Goal: Task Accomplishment & Management: Complete application form

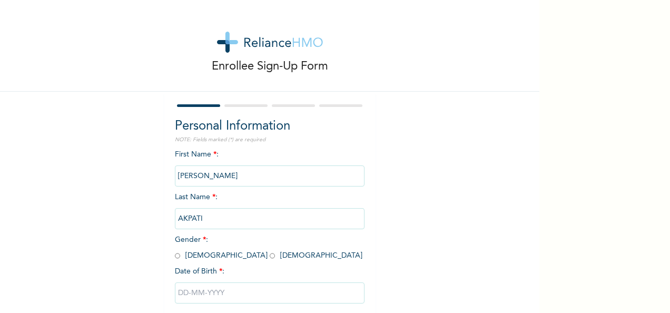
scroll to position [53, 0]
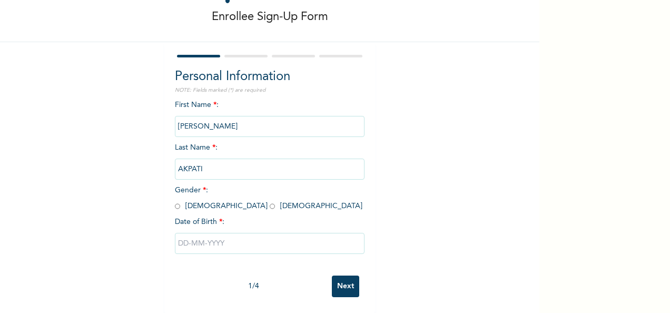
click at [175, 201] on input "radio" at bounding box center [177, 206] width 5 height 10
radio input "true"
click at [212, 243] on input "text" at bounding box center [270, 243] width 190 height 21
select select "8"
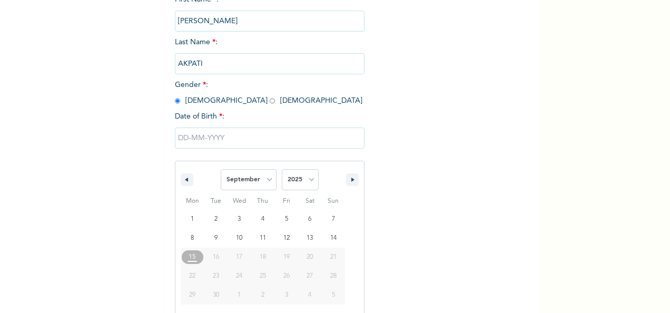
scroll to position [166, 0]
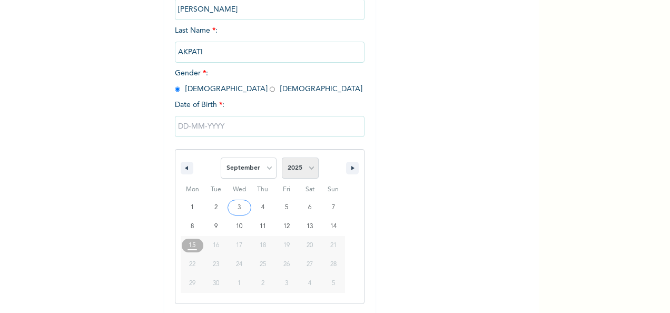
click at [305, 167] on select "2025 2024 2023 2022 2021 2020 2019 2018 2017 2016 2015 2014 2013 2012 2011 2010…" at bounding box center [300, 167] width 37 height 21
select select "1985"
click at [282, 158] on select "2025 2024 2023 2022 2021 2020 2019 2018 2017 2016 2015 2014 2013 2012 2011 2010…" at bounding box center [300, 167] width 37 height 21
click at [255, 173] on select "January February March April May June July August September October November De…" at bounding box center [249, 167] width 56 height 21
select select "6"
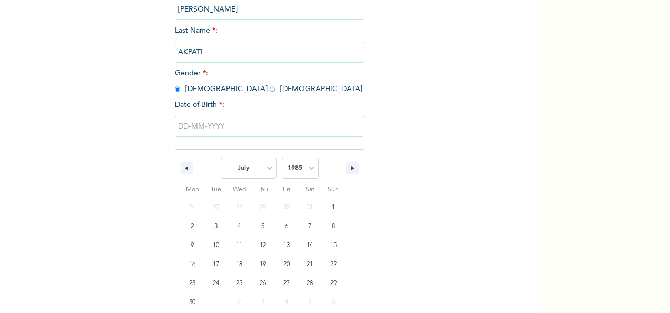
click at [221, 158] on select "January February March April May June July August September October November De…" at bounding box center [249, 167] width 56 height 21
type input "[DATE]"
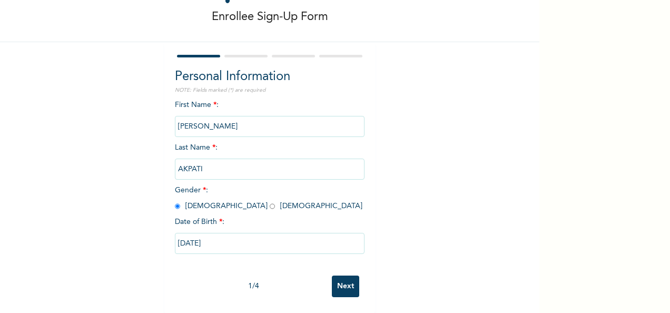
scroll to position [59, 0]
click at [343, 280] on input "Next" at bounding box center [345, 286] width 27 height 22
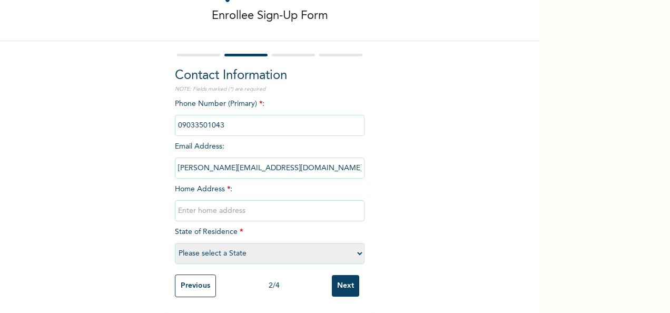
drag, startPoint x: 193, startPoint y: 3, endPoint x: 254, endPoint y: 200, distance: 206.2
click at [254, 200] on input "text" at bounding box center [270, 210] width 190 height 21
type input "[STREET_ADDRESS]"
select select "25"
click at [349, 279] on input "Next" at bounding box center [345, 286] width 27 height 22
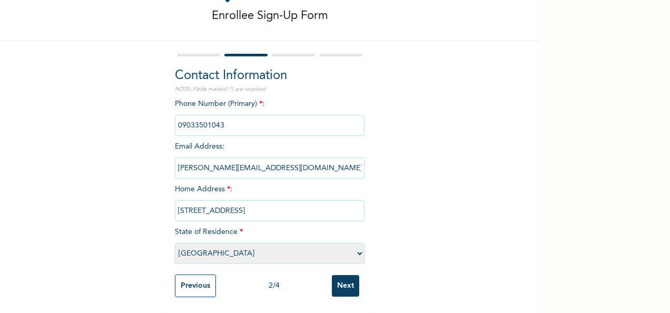
scroll to position [0, 0]
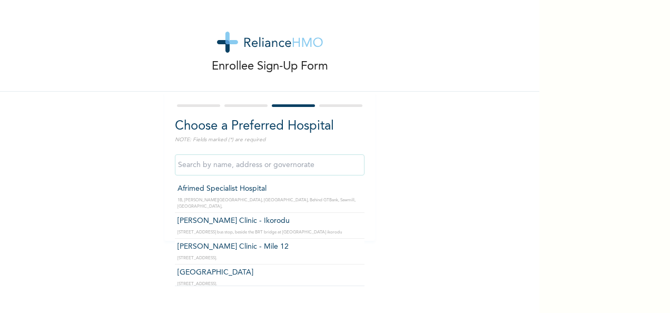
click at [293, 158] on input "text" at bounding box center [270, 164] width 190 height 21
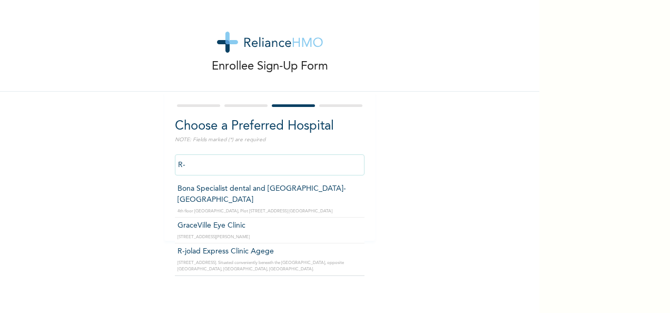
type input "R"
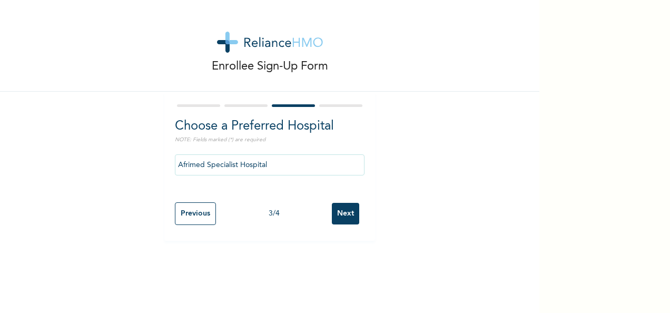
click at [340, 165] on input "Afrimed Specialist Hospital" at bounding box center [270, 164] width 190 height 21
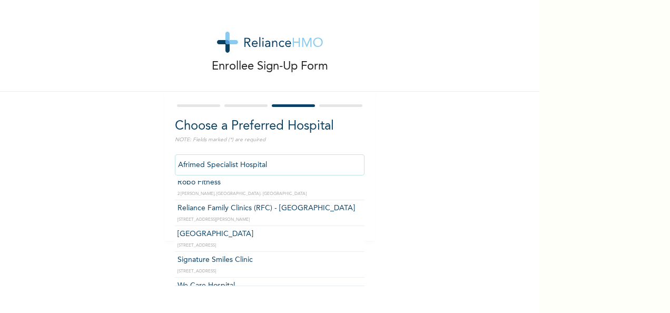
scroll to position [63, 0]
type input "[GEOGRAPHIC_DATA]"
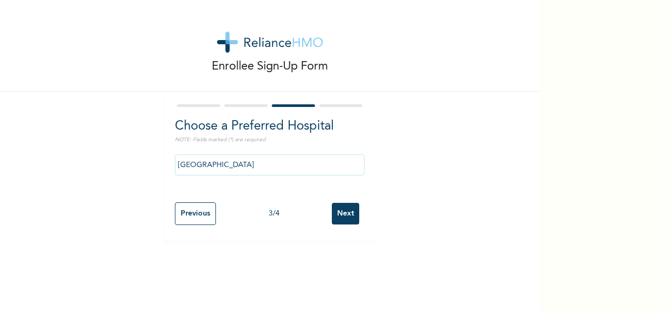
click at [346, 213] on input "Next" at bounding box center [345, 214] width 27 height 22
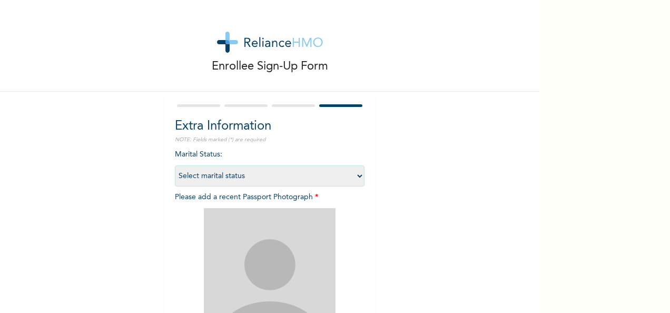
click at [342, 178] on select "Select marital status [DEMOGRAPHIC_DATA] Married [DEMOGRAPHIC_DATA] Widow/[DEMO…" at bounding box center [270, 175] width 190 height 21
select select "1"
click at [175, 165] on select "Select marital status [DEMOGRAPHIC_DATA] Married [DEMOGRAPHIC_DATA] Widow/[DEMO…" at bounding box center [270, 175] width 190 height 21
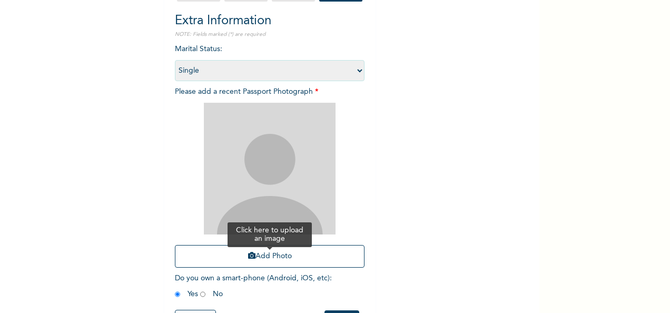
click at [295, 255] on button "Add Photo" at bounding box center [270, 256] width 190 height 23
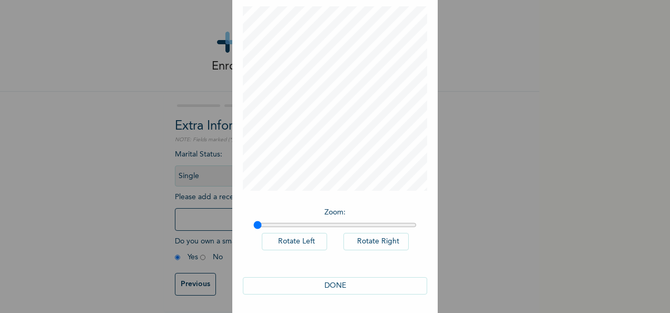
scroll to position [54, 0]
click at [352, 289] on button "DONE" at bounding box center [335, 283] width 184 height 17
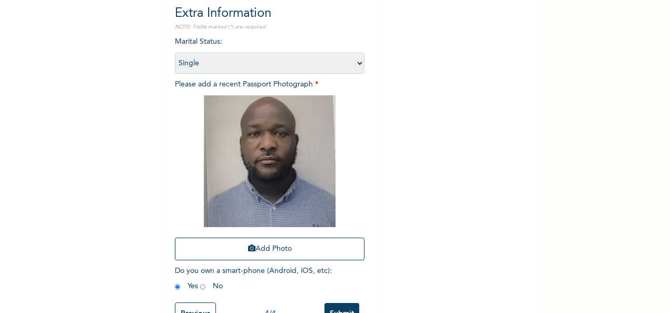
scroll to position [150, 0]
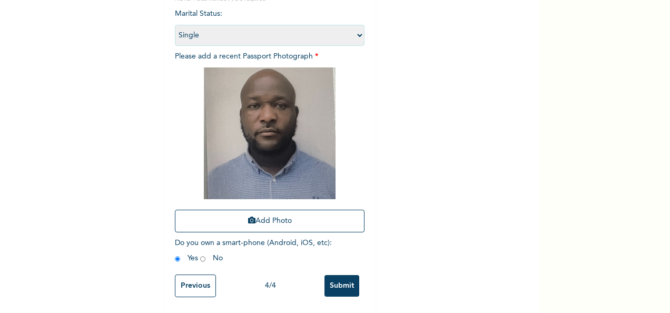
click at [340, 276] on input "Submit" at bounding box center [341, 286] width 35 height 22
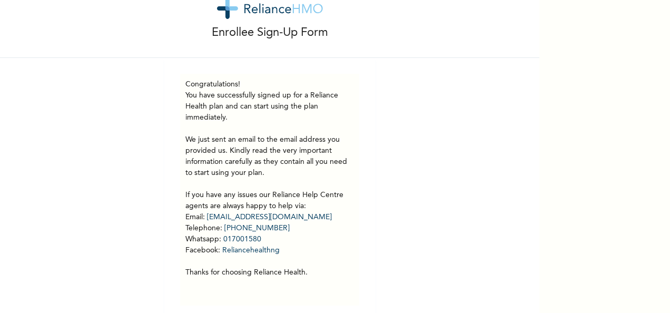
scroll to position [50, 0]
